Goal: Task Accomplishment & Management: Manage account settings

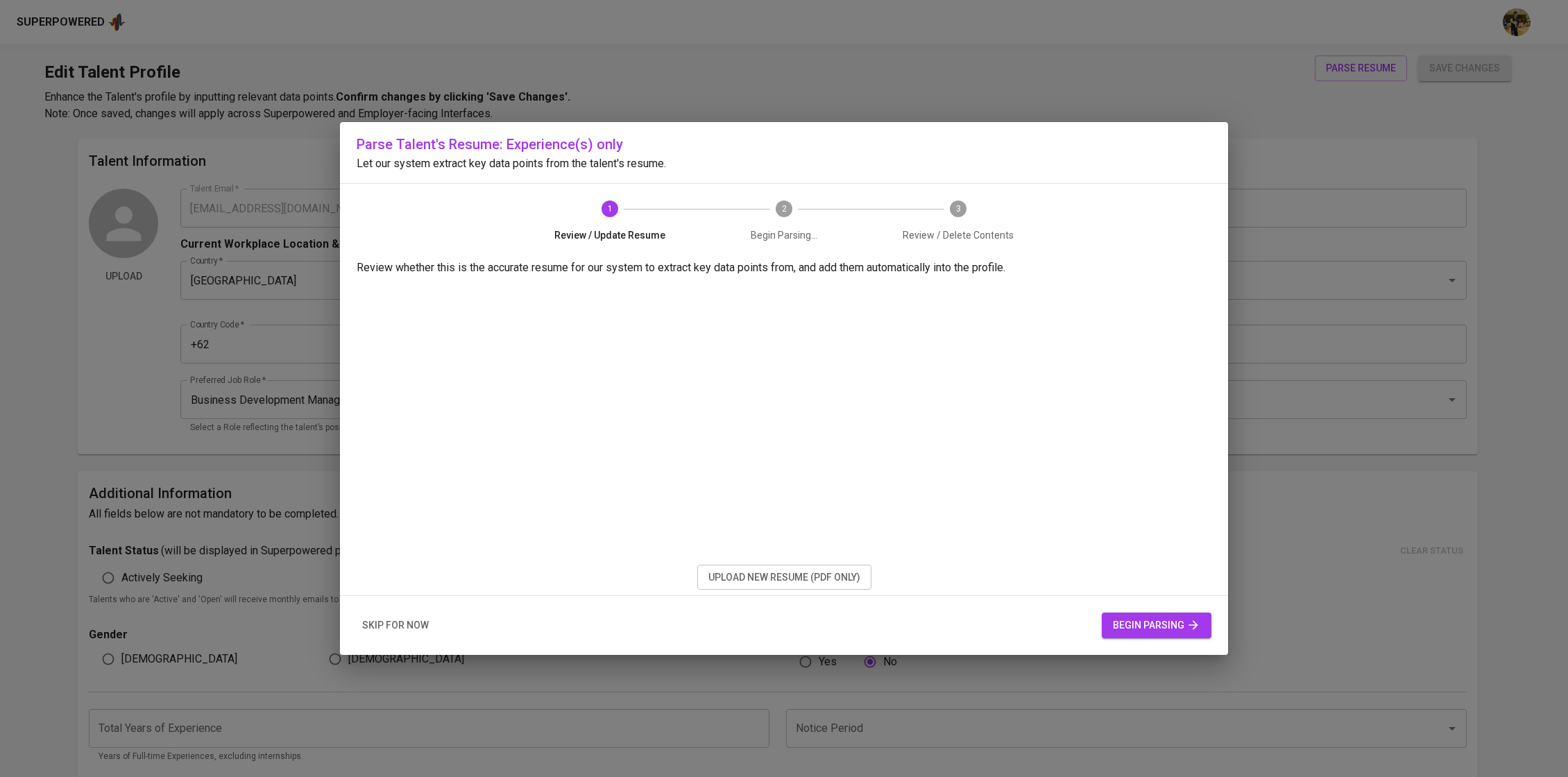
click at [1170, 629] on span "begin parsing" at bounding box center [1156, 625] width 88 height 17
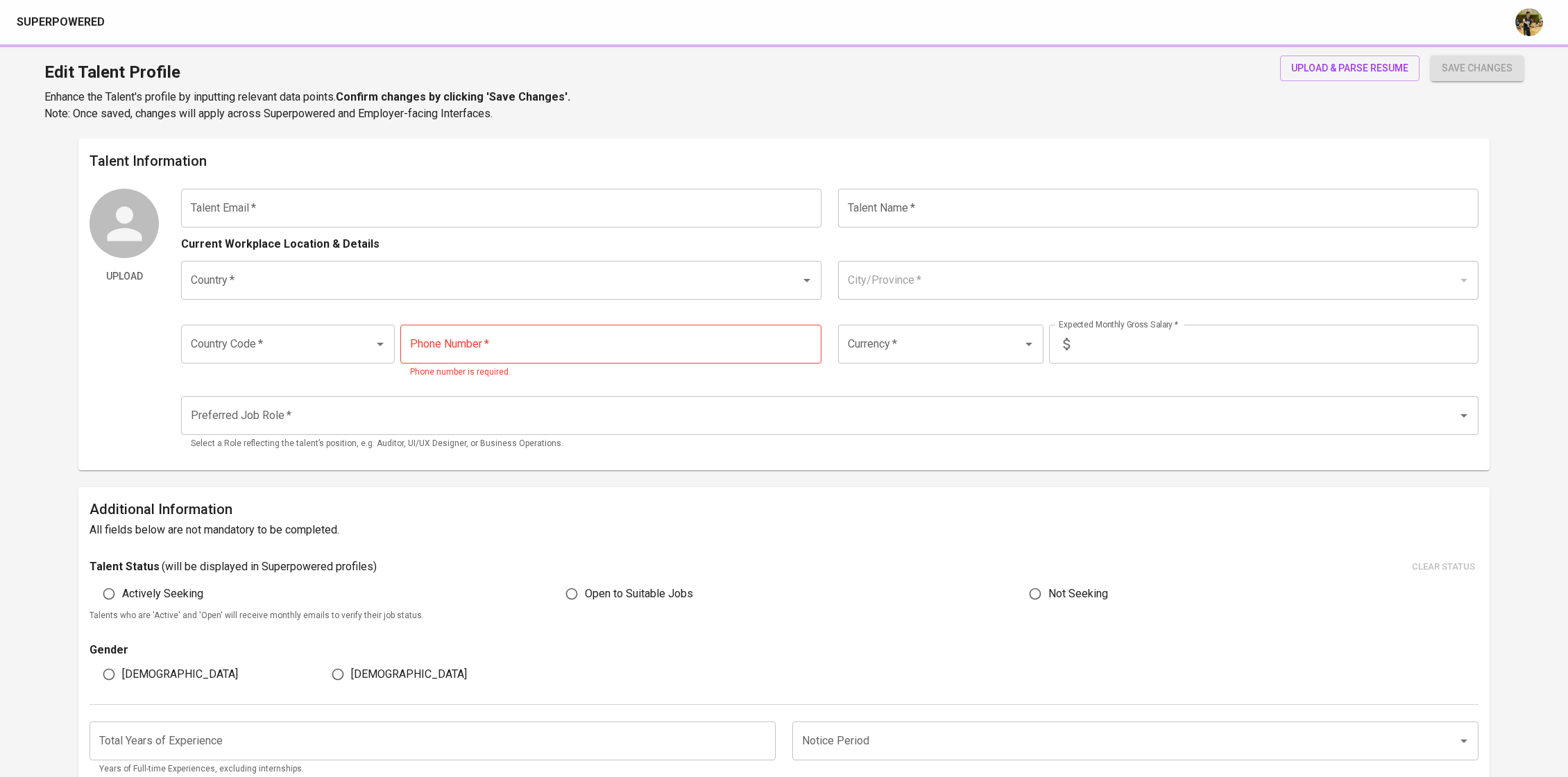
type input "[EMAIL_ADDRESS][DOMAIN_NAME]"
type input "Arviansyah"
type input "[GEOGRAPHIC_DATA]"
type input "[GEOGRAPHIC_DATA], [GEOGRAPHIC_DATA]"
type input "+62"
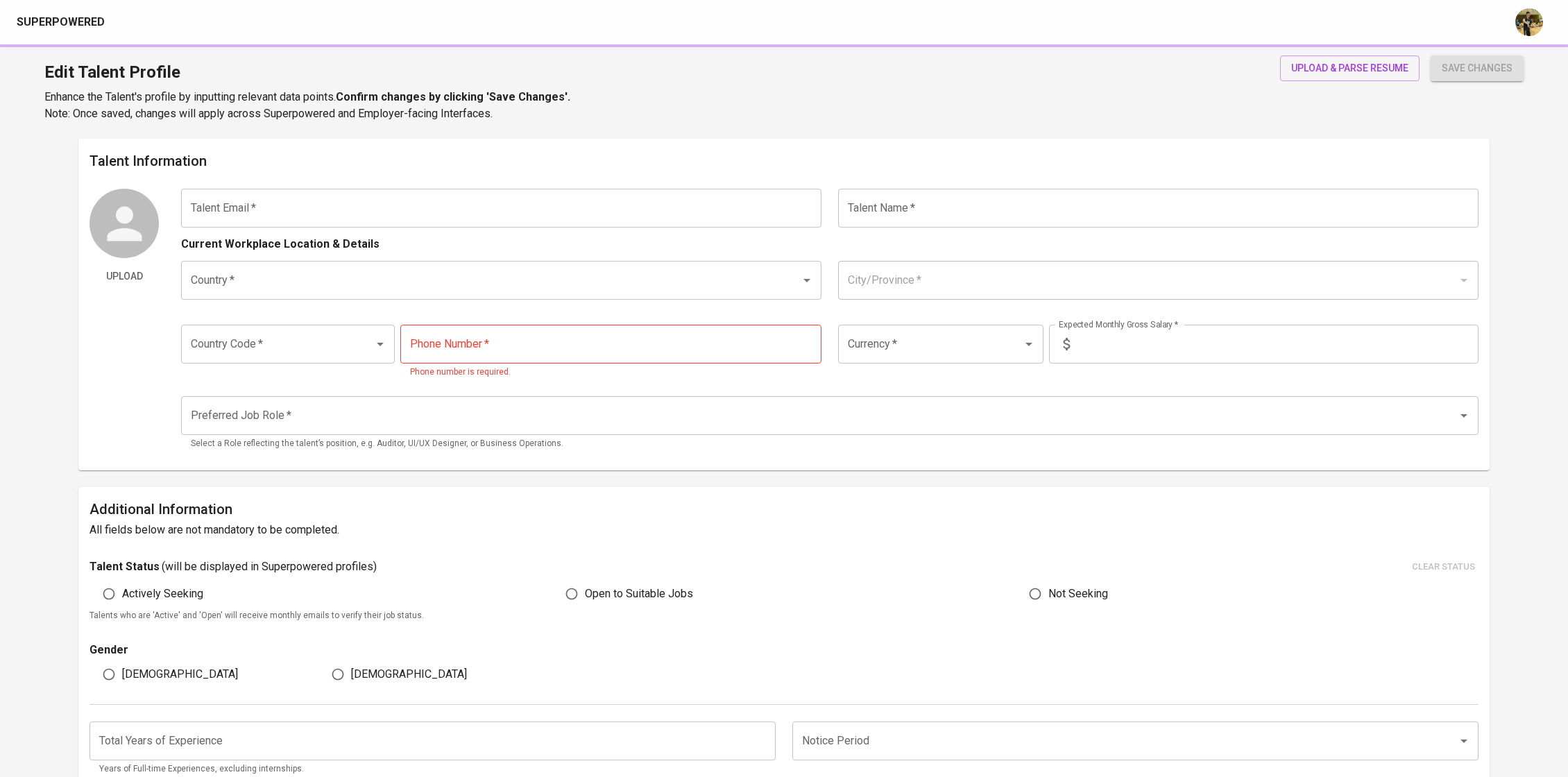
type input "[PHONE_NUMBER]"
type input "IDR"
type input "Business Development Manager"
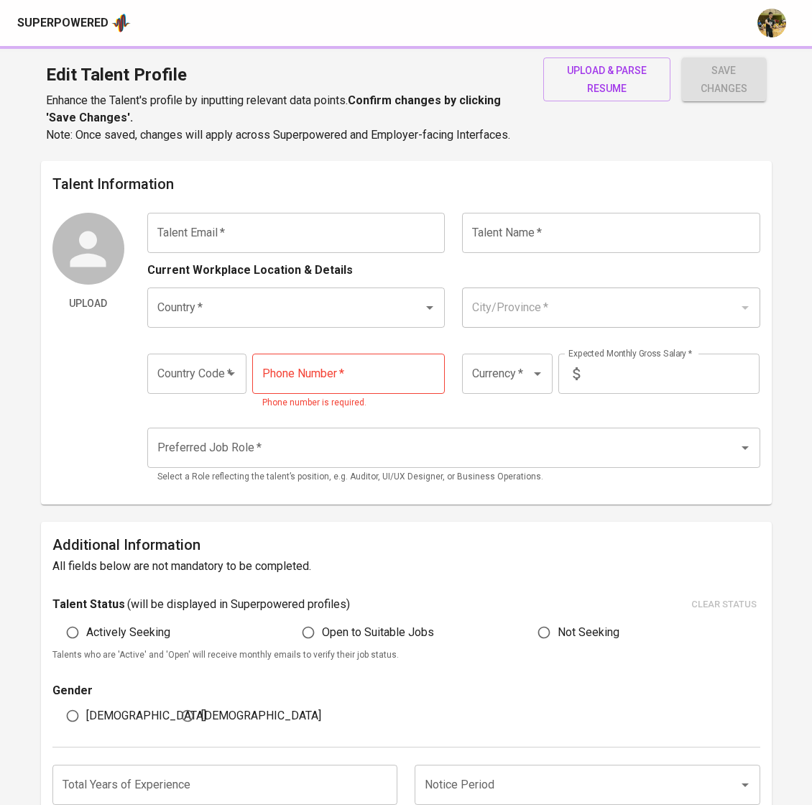
type input "[EMAIL_ADDRESS][DOMAIN_NAME]"
type input "Arviansyah"
type input "[GEOGRAPHIC_DATA]"
type input "[GEOGRAPHIC_DATA], [GEOGRAPHIC_DATA]"
type input "+62"
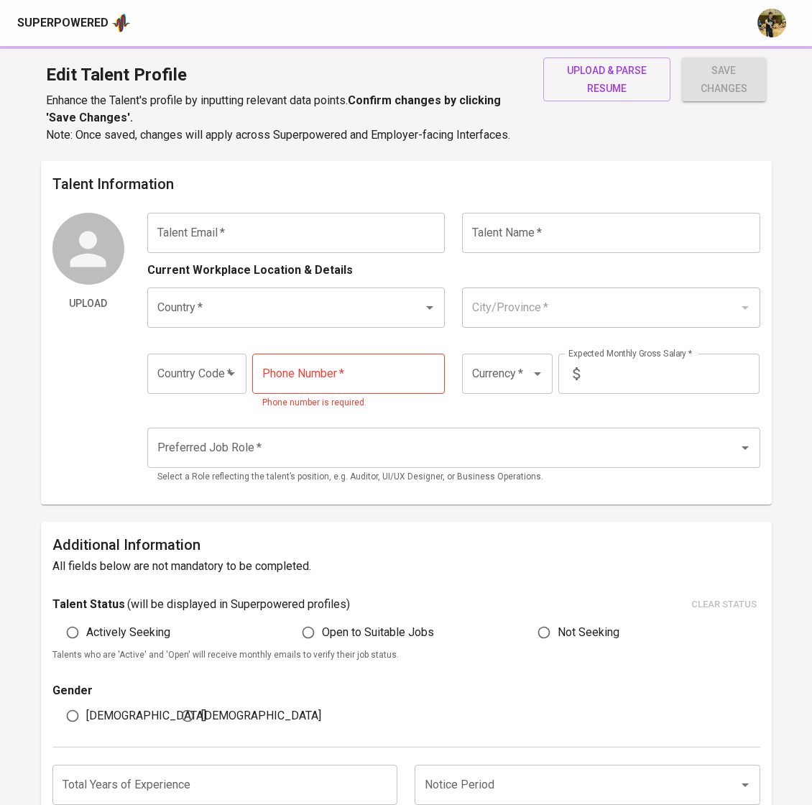
type input "[PHONE_NUMBER]"
type input "IDR"
type input "Business Development Manager"
